Goal: Download file/media

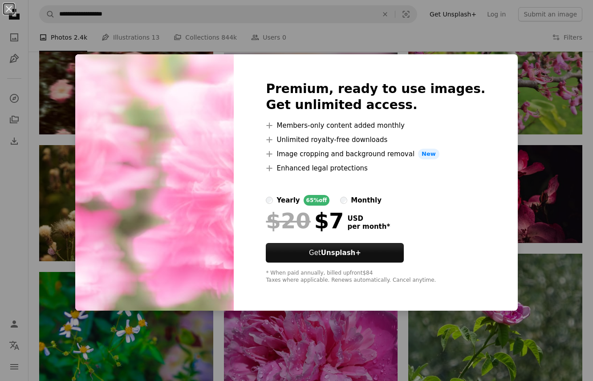
scroll to position [825, 0]
click at [547, 142] on div "An X shape Premium, ready to use images. Get unlimited access. A plus sign Memb…" at bounding box center [296, 190] width 593 height 381
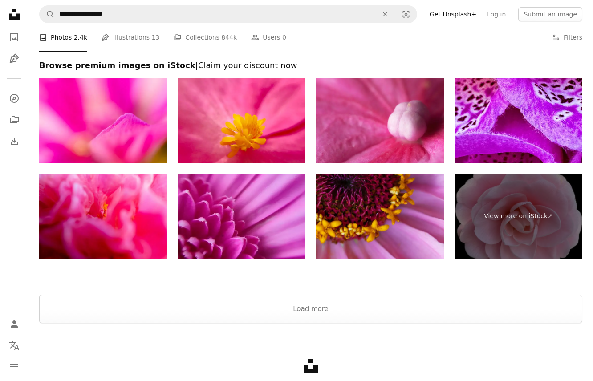
scroll to position [1432, 0]
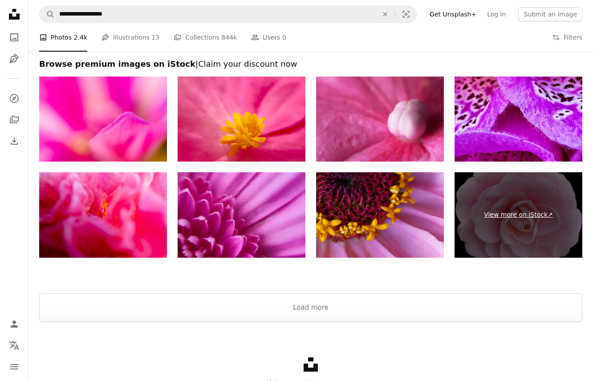
click at [514, 210] on link "View more on iStock ↗" at bounding box center [518, 214] width 128 height 85
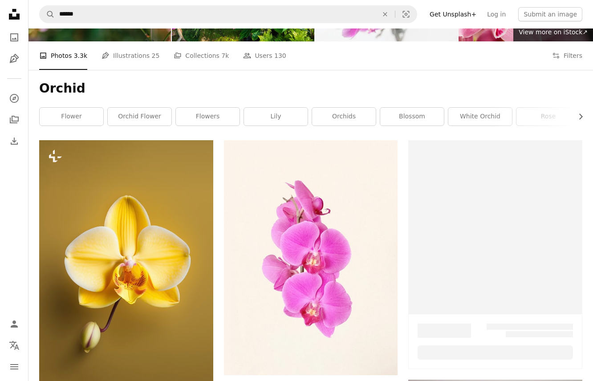
scroll to position [1943, 0]
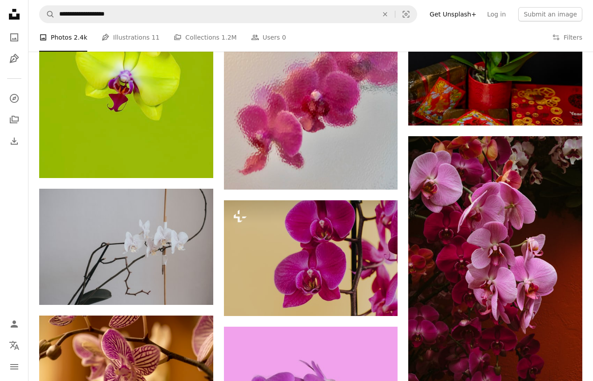
scroll to position [1081, 0]
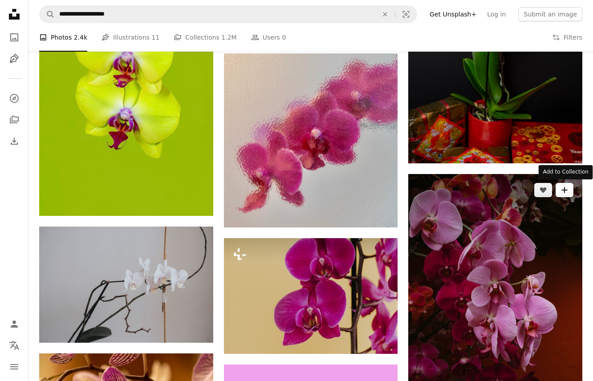
click at [561, 196] on button "A plus sign" at bounding box center [564, 190] width 18 height 14
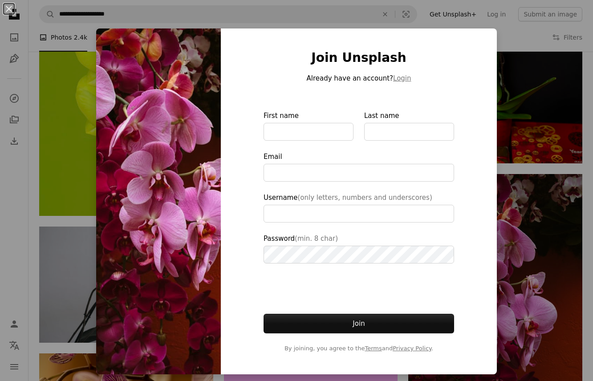
click at [546, 310] on div "An X shape Join Unsplash Already have an account? Login First name Last name Em…" at bounding box center [296, 190] width 593 height 381
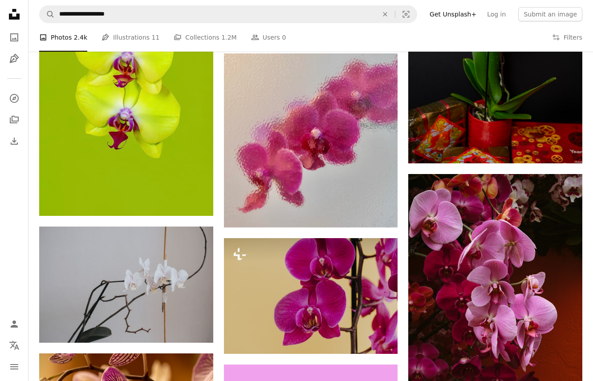
scroll to position [1389, 0]
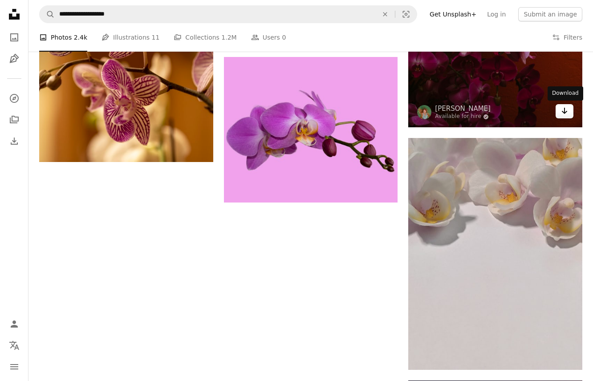
click at [564, 115] on icon "Arrow pointing down" at bounding box center [564, 110] width 7 height 11
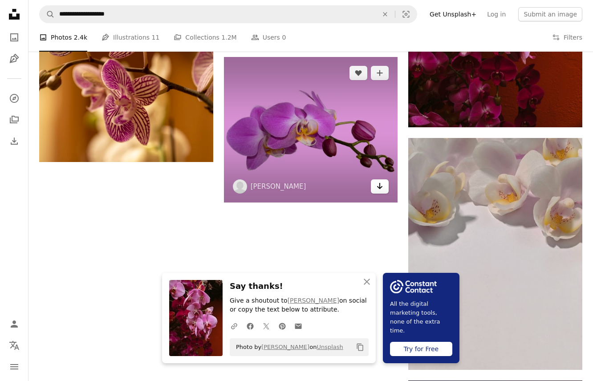
click at [377, 188] on icon "Arrow pointing down" at bounding box center [379, 186] width 7 height 11
